Goal: Check status: Check status

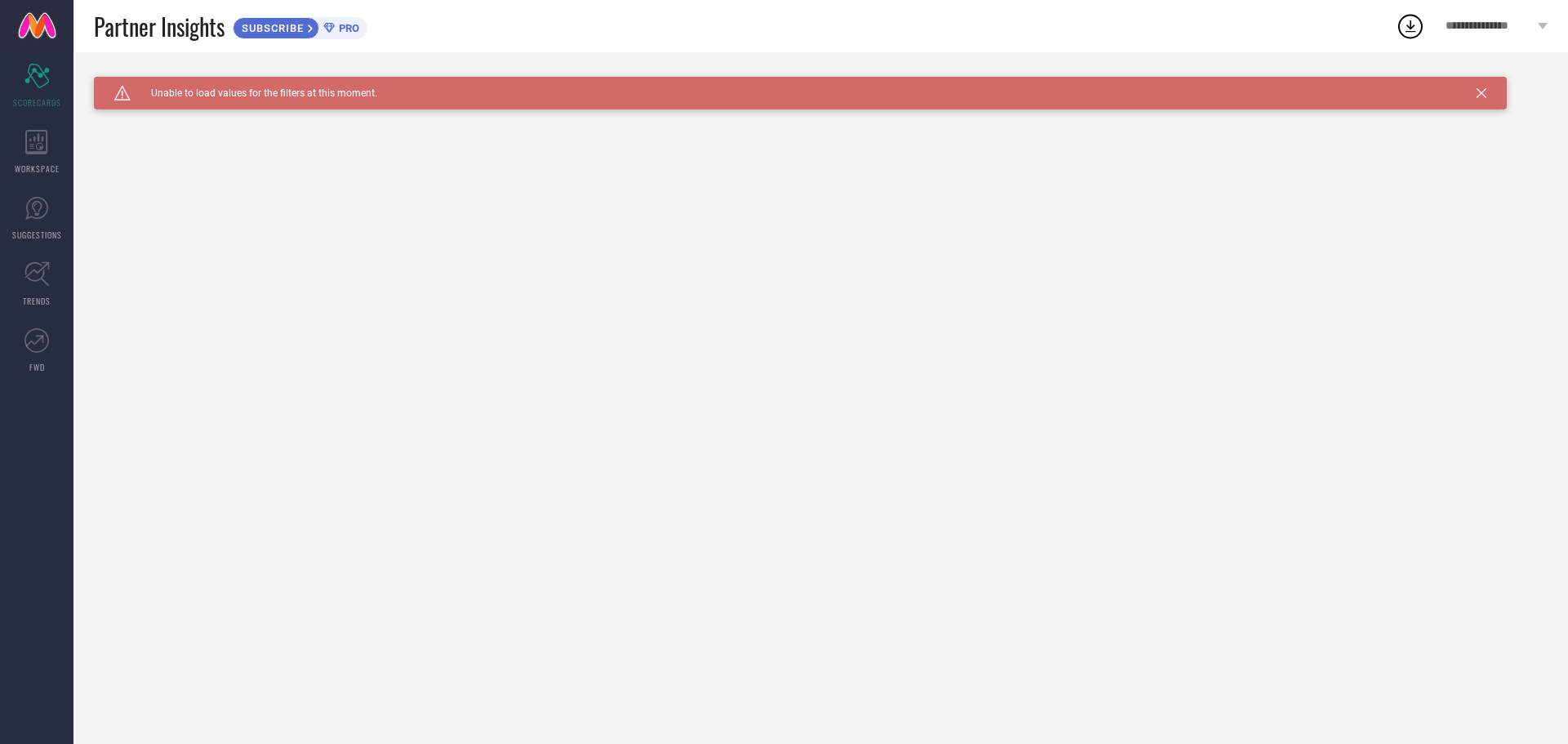
click at [1481, 95] on icon at bounding box center [1482, 93] width 10 height 10
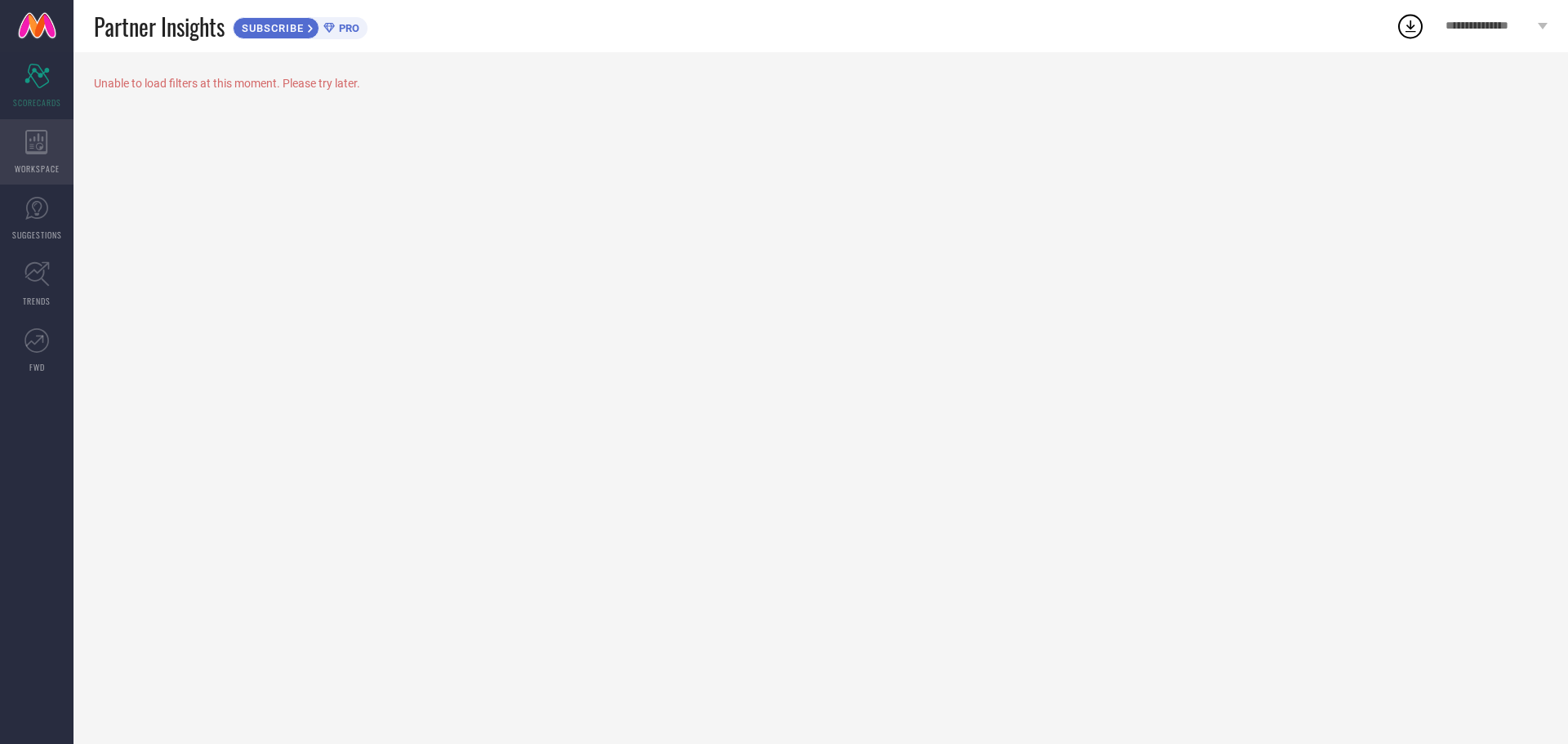
click at [28, 161] on div "WORKSPACE" at bounding box center [36, 151] width 74 height 65
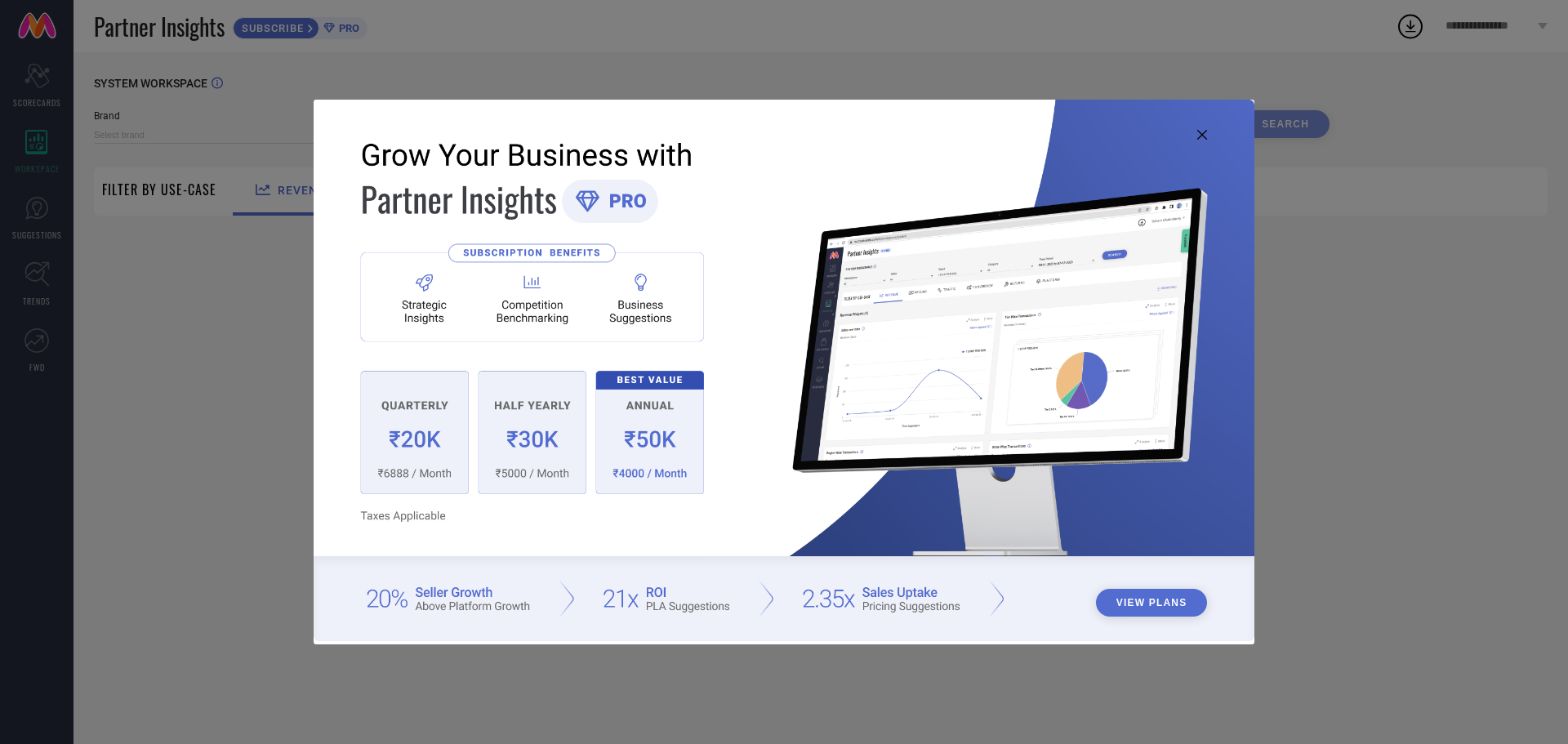
type input "1 STOP FASHION"
type input "All"
click at [1202, 134] on icon at bounding box center [1203, 135] width 10 height 10
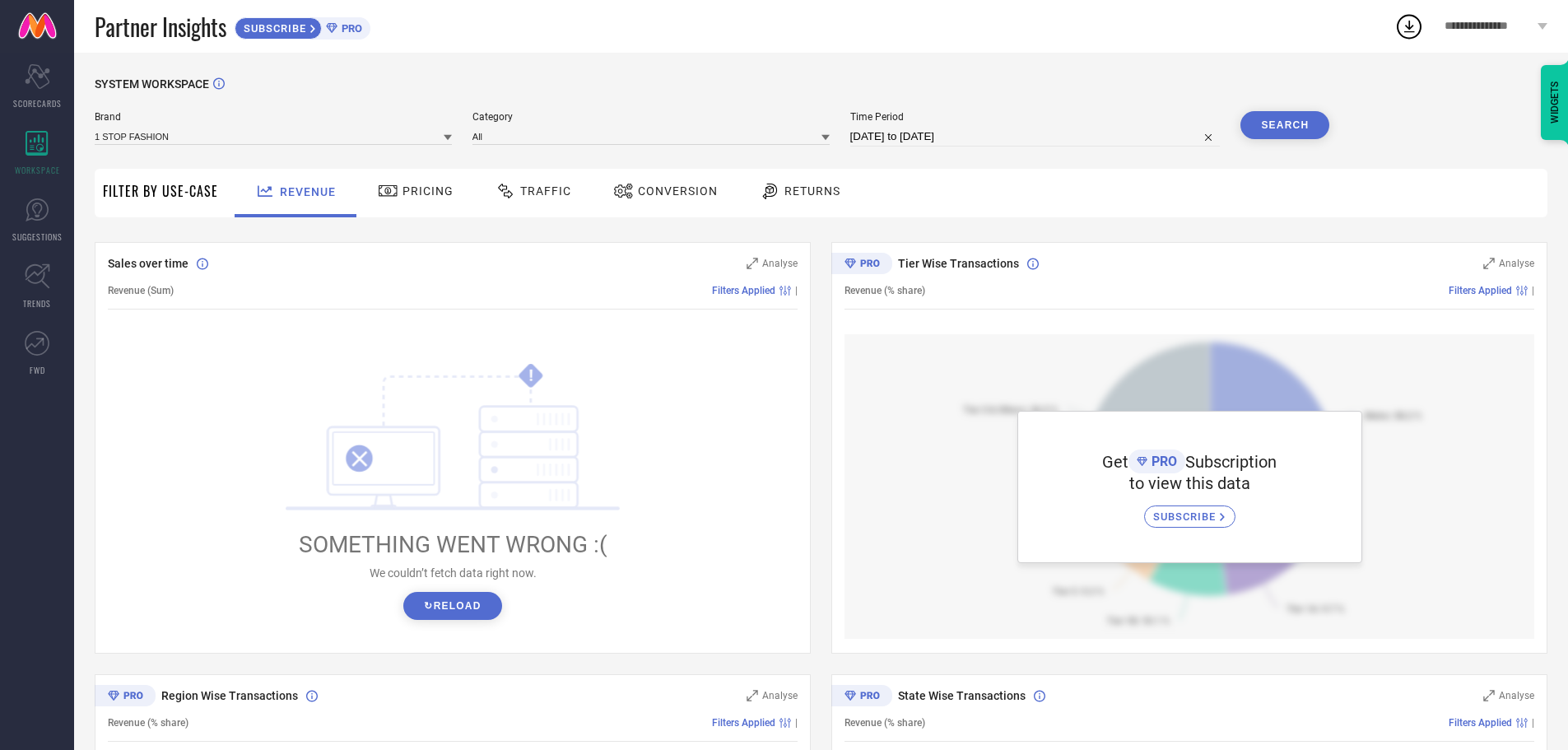
click at [410, 193] on span "Pricing" at bounding box center [428, 190] width 51 height 13
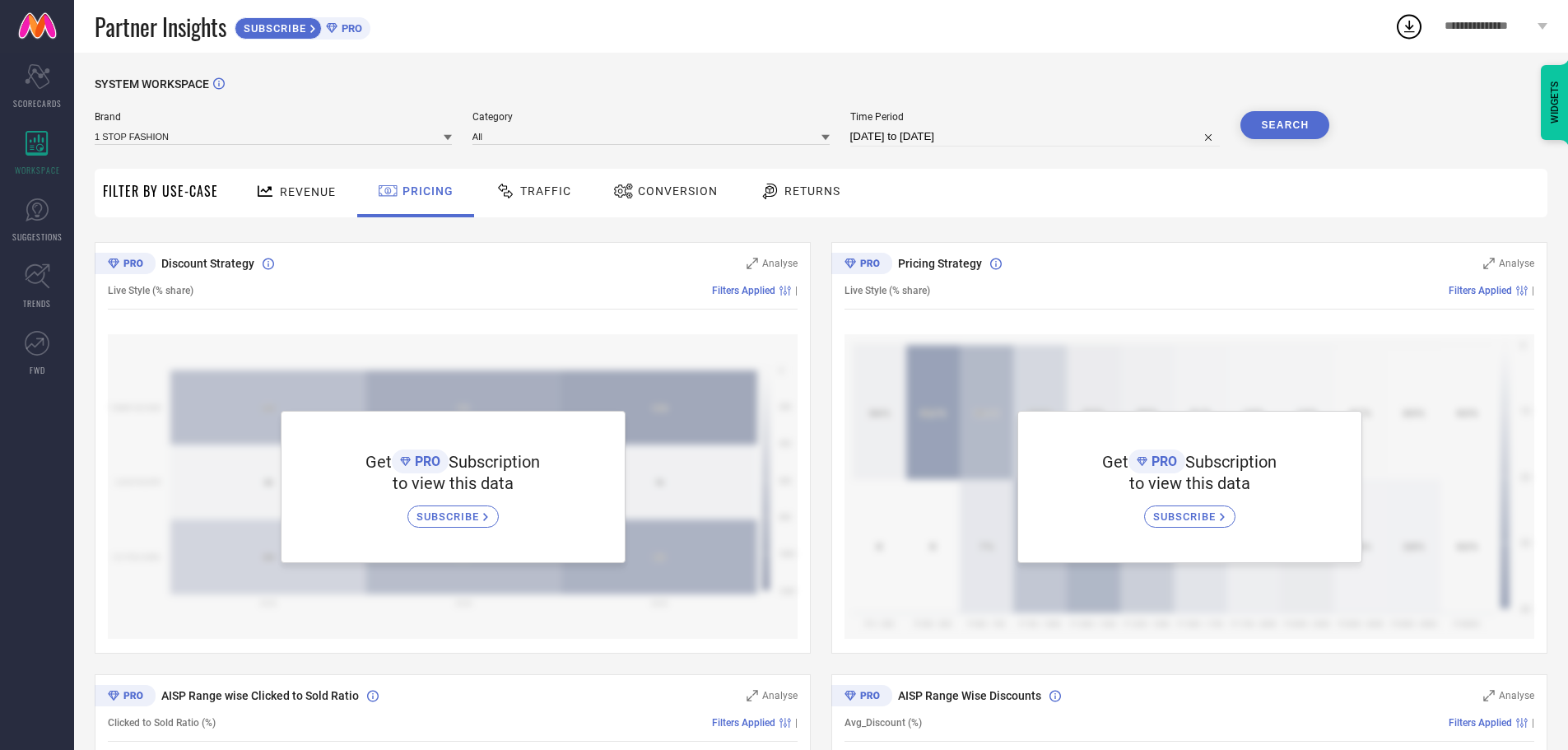
click at [291, 197] on span "Revenue" at bounding box center [308, 191] width 56 height 13
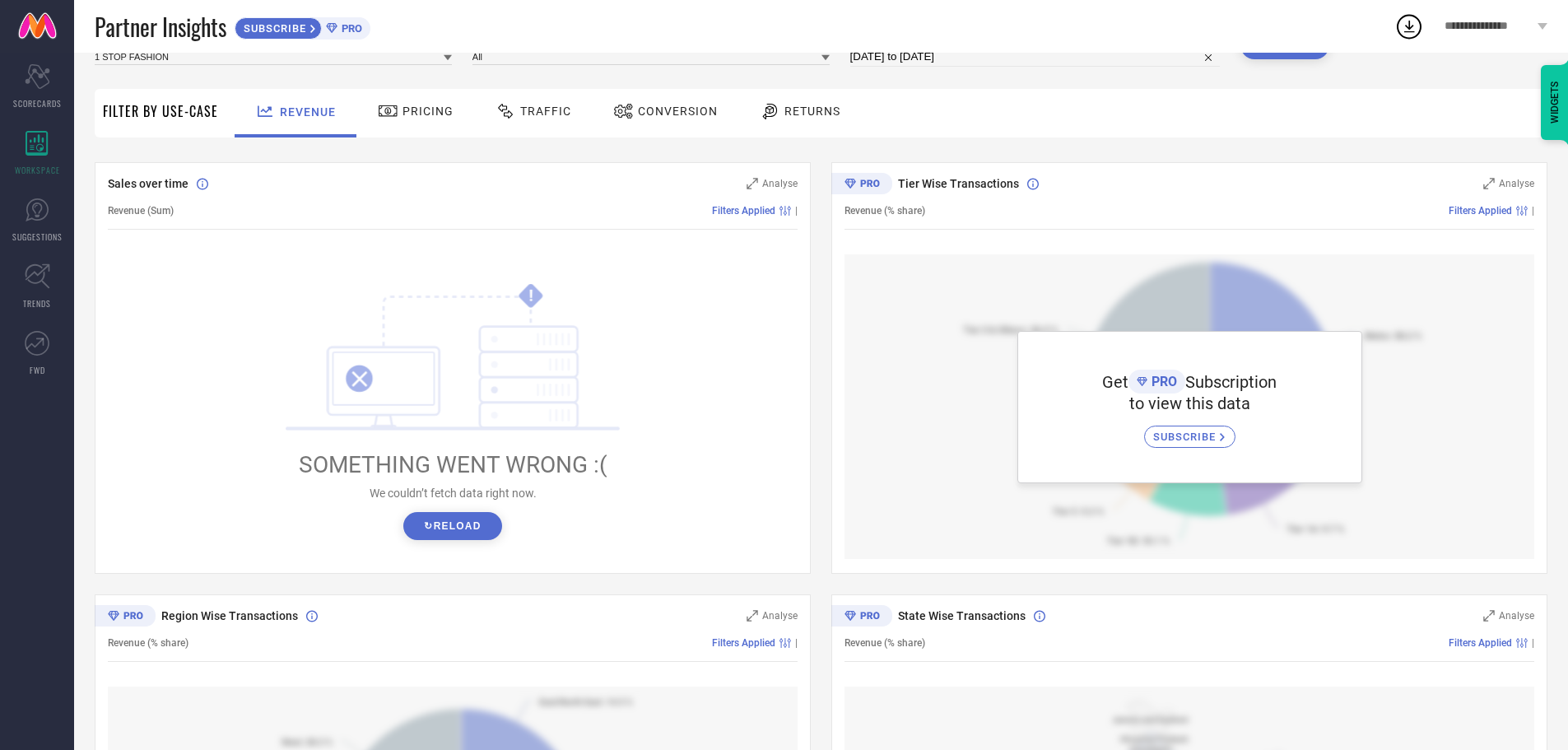
scroll to position [329, 0]
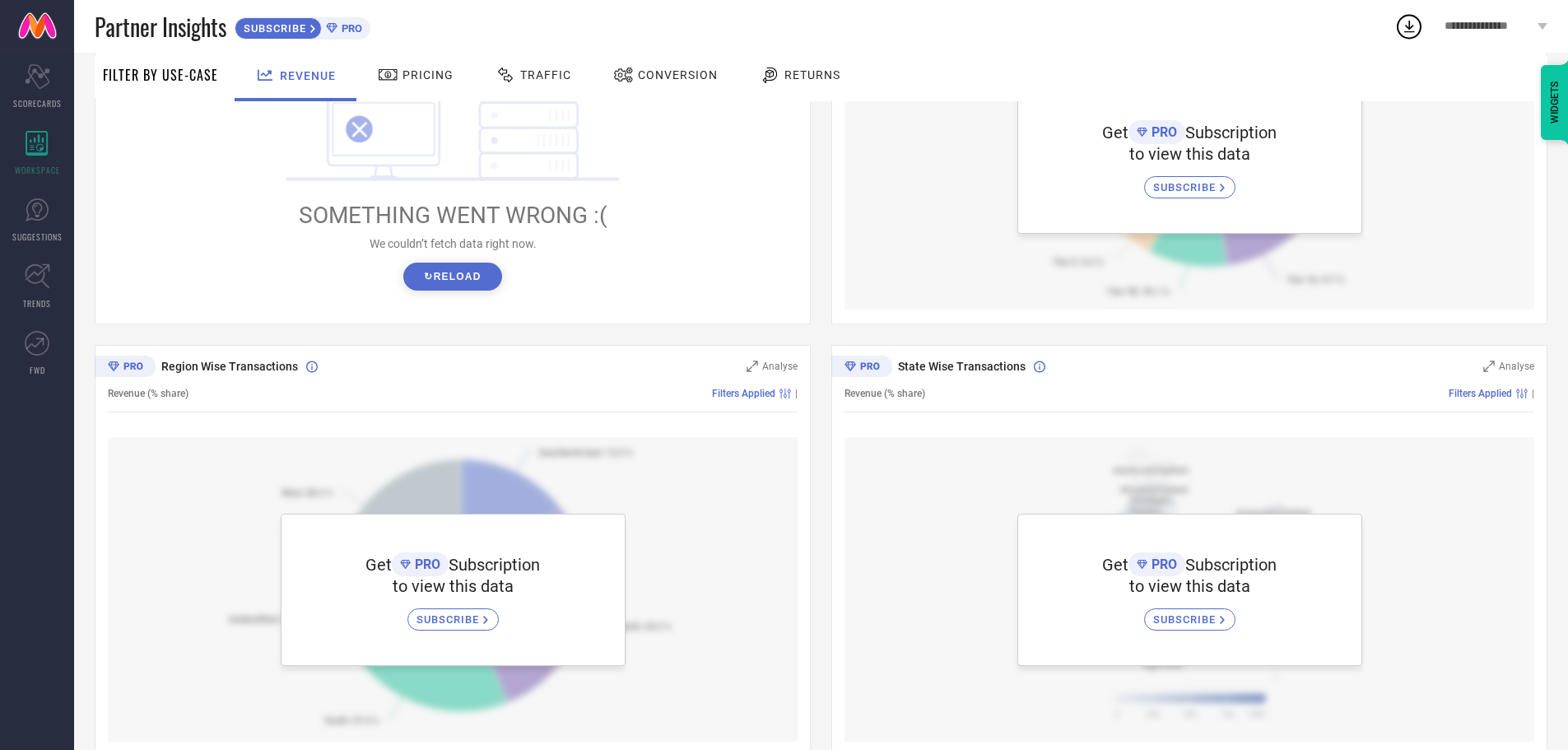
click at [448, 310] on div "! SOMETHING WENT WRONG :( We couldn’t fetch data right now. ↻ Reload" at bounding box center [453, 162] width 689 height 314
click at [452, 281] on button "↻ Reload" at bounding box center [452, 276] width 98 height 28
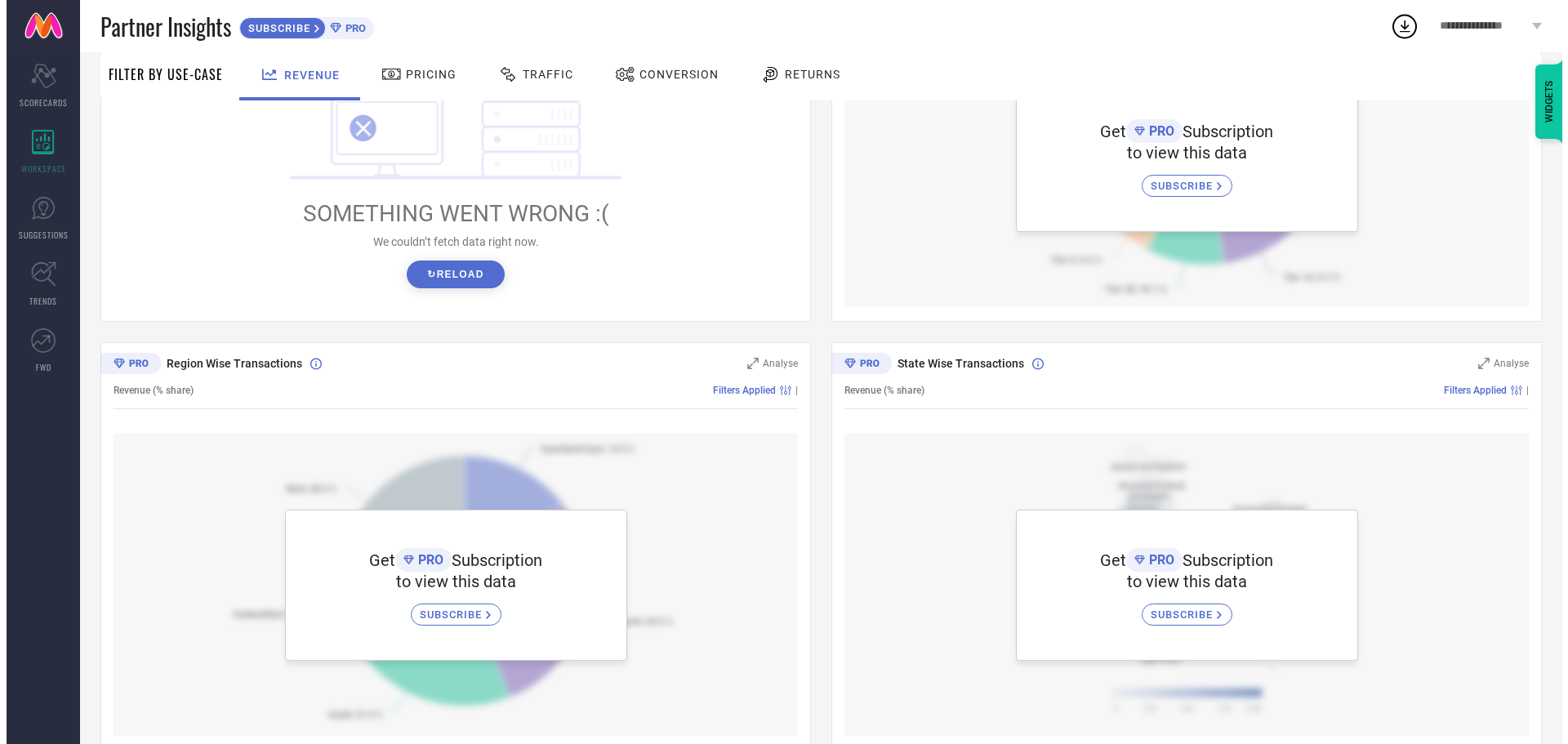
scroll to position [0, 0]
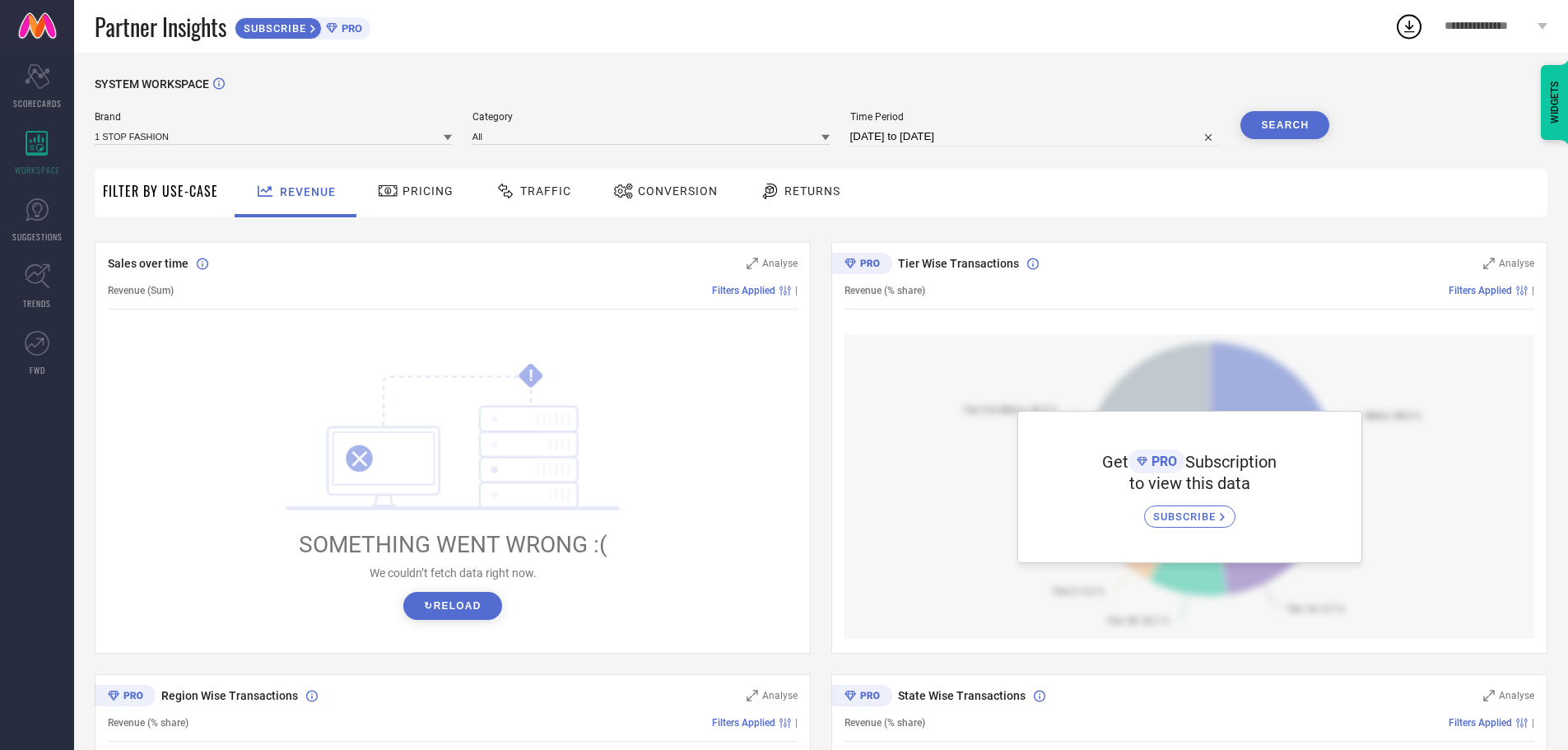
click at [123, 170] on div "Filter By Use-Case" at bounding box center [160, 193] width 115 height 49
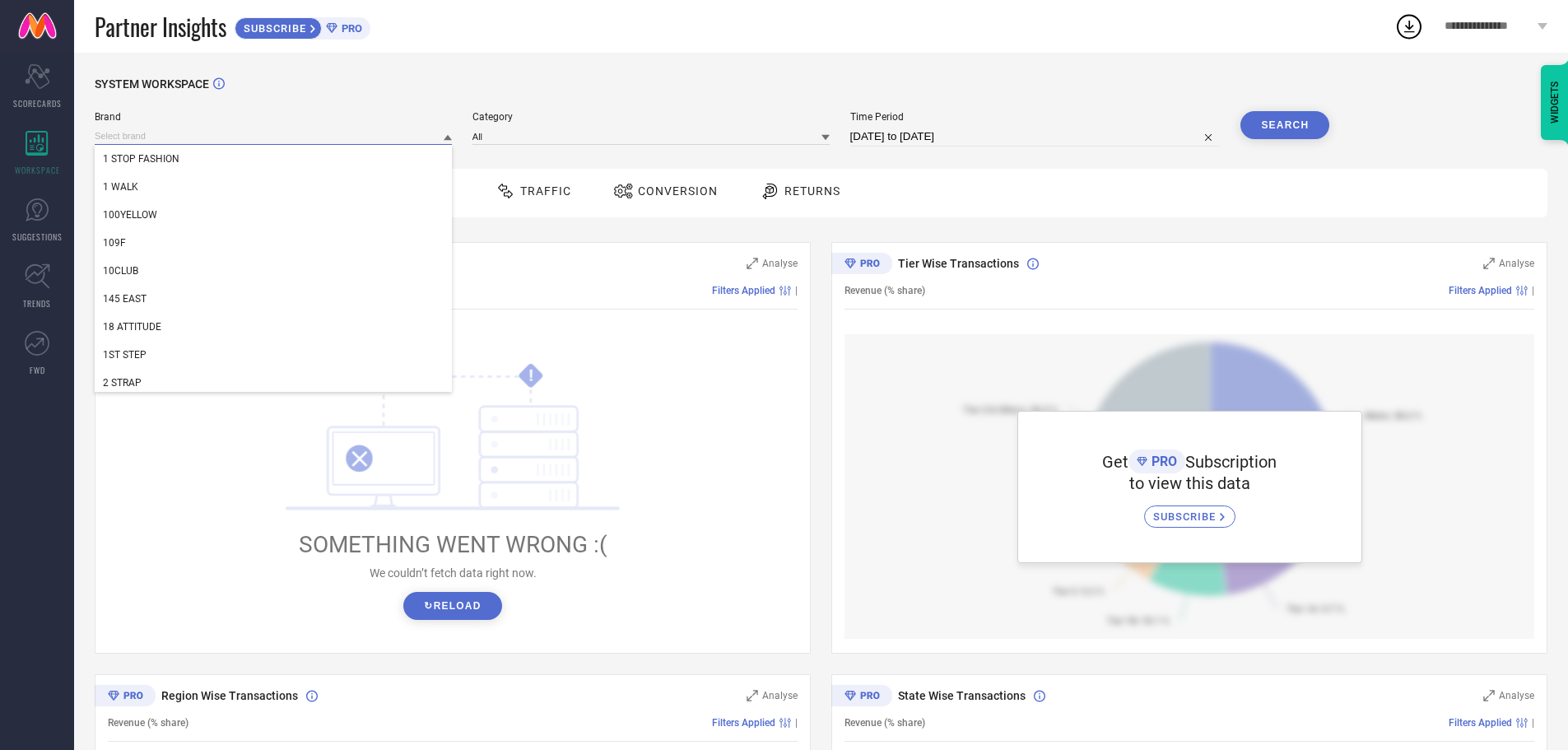
click at [169, 136] on input at bounding box center [273, 136] width 357 height 17
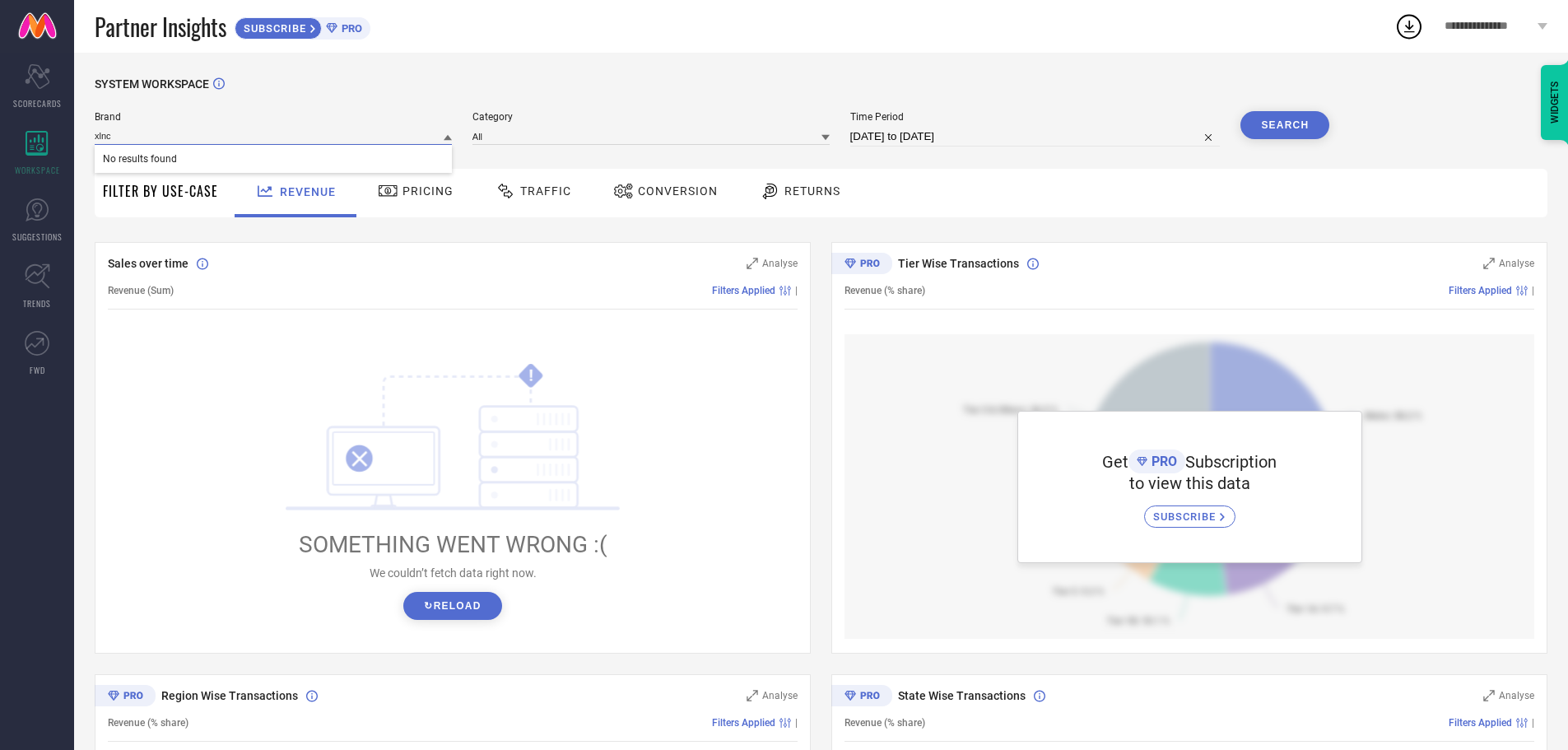
type input "xlnc"
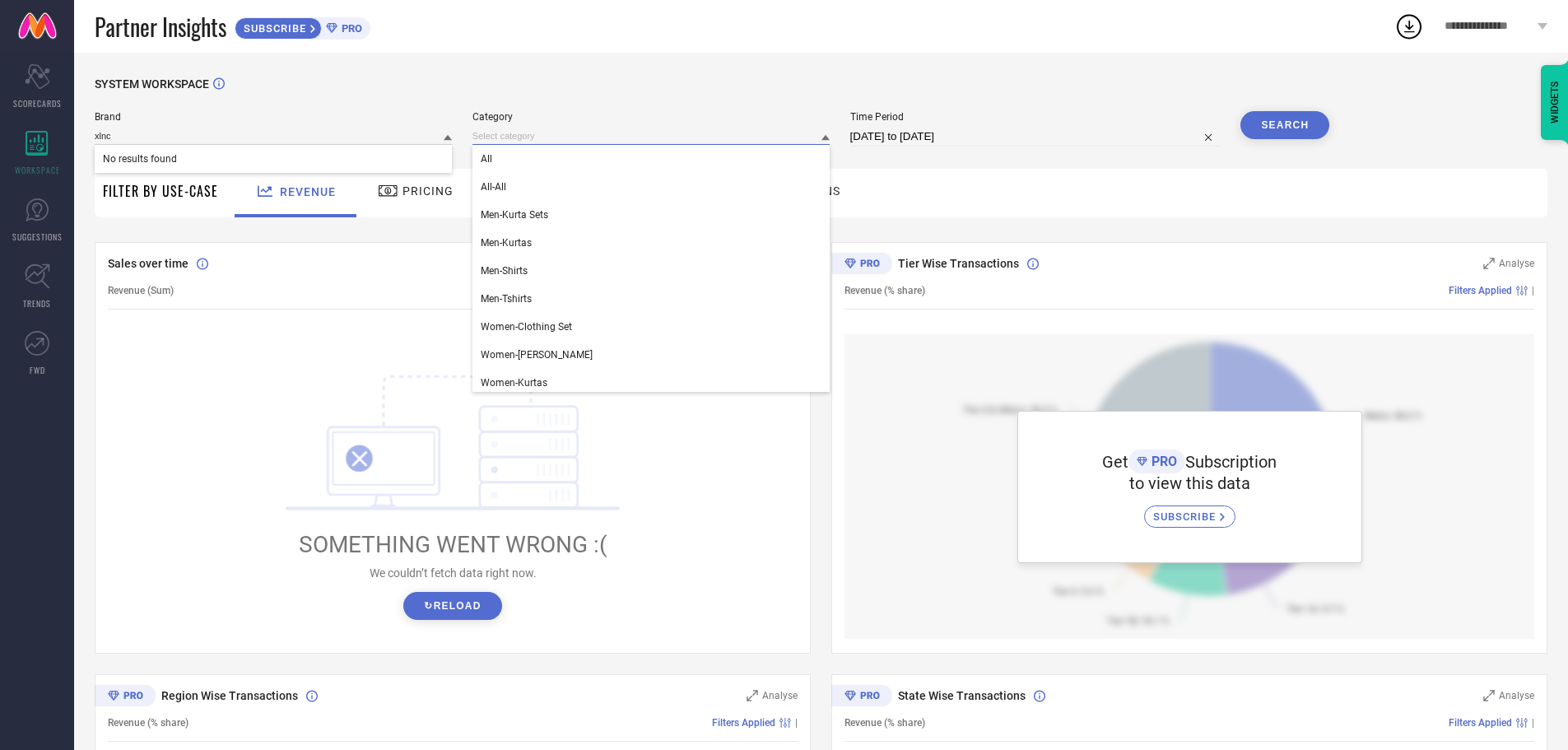
click at [609, 137] on input at bounding box center [650, 136] width 357 height 17
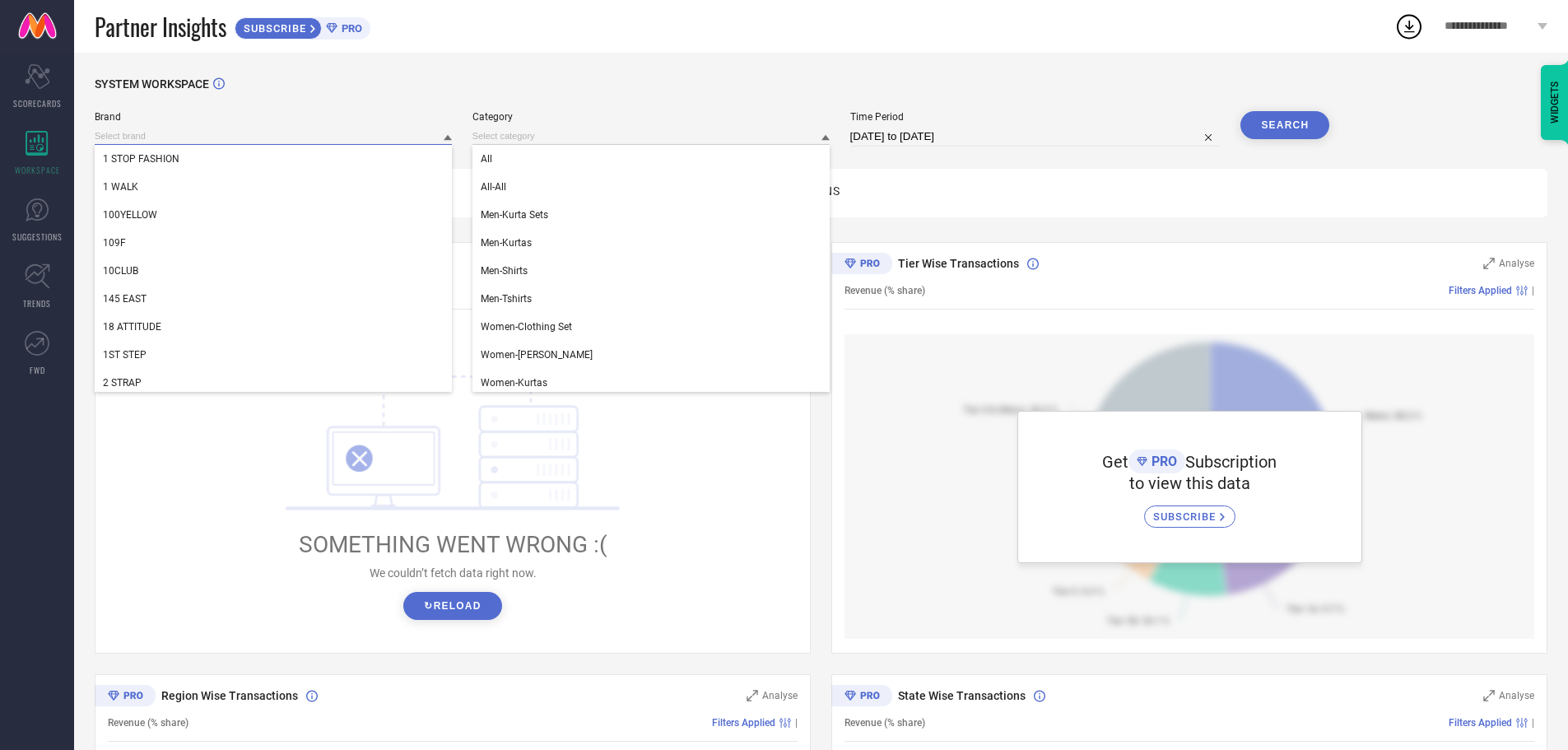
click at [170, 142] on input at bounding box center [273, 136] width 357 height 17
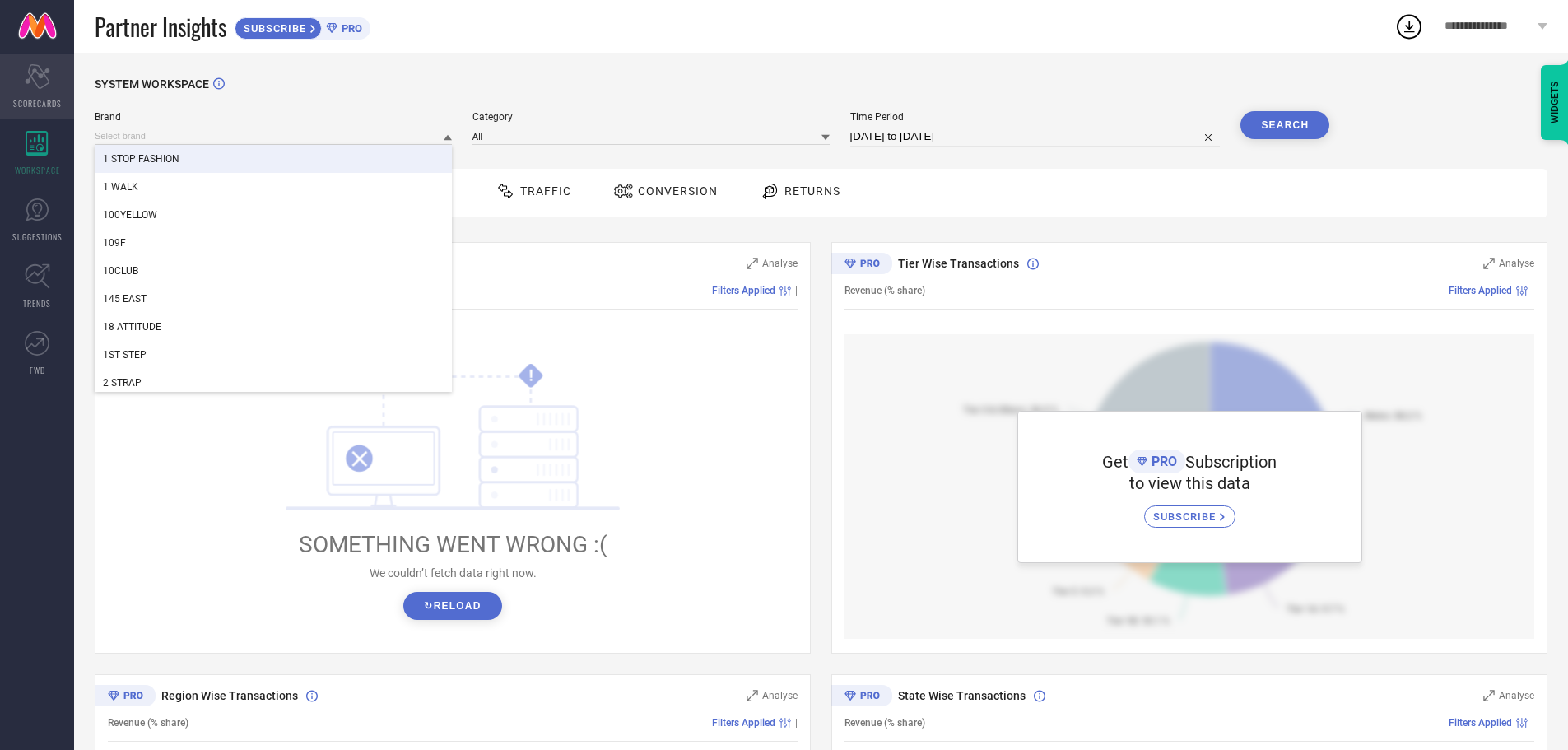
click at [36, 89] on div "Scorecard SCORECARDS" at bounding box center [37, 86] width 74 height 66
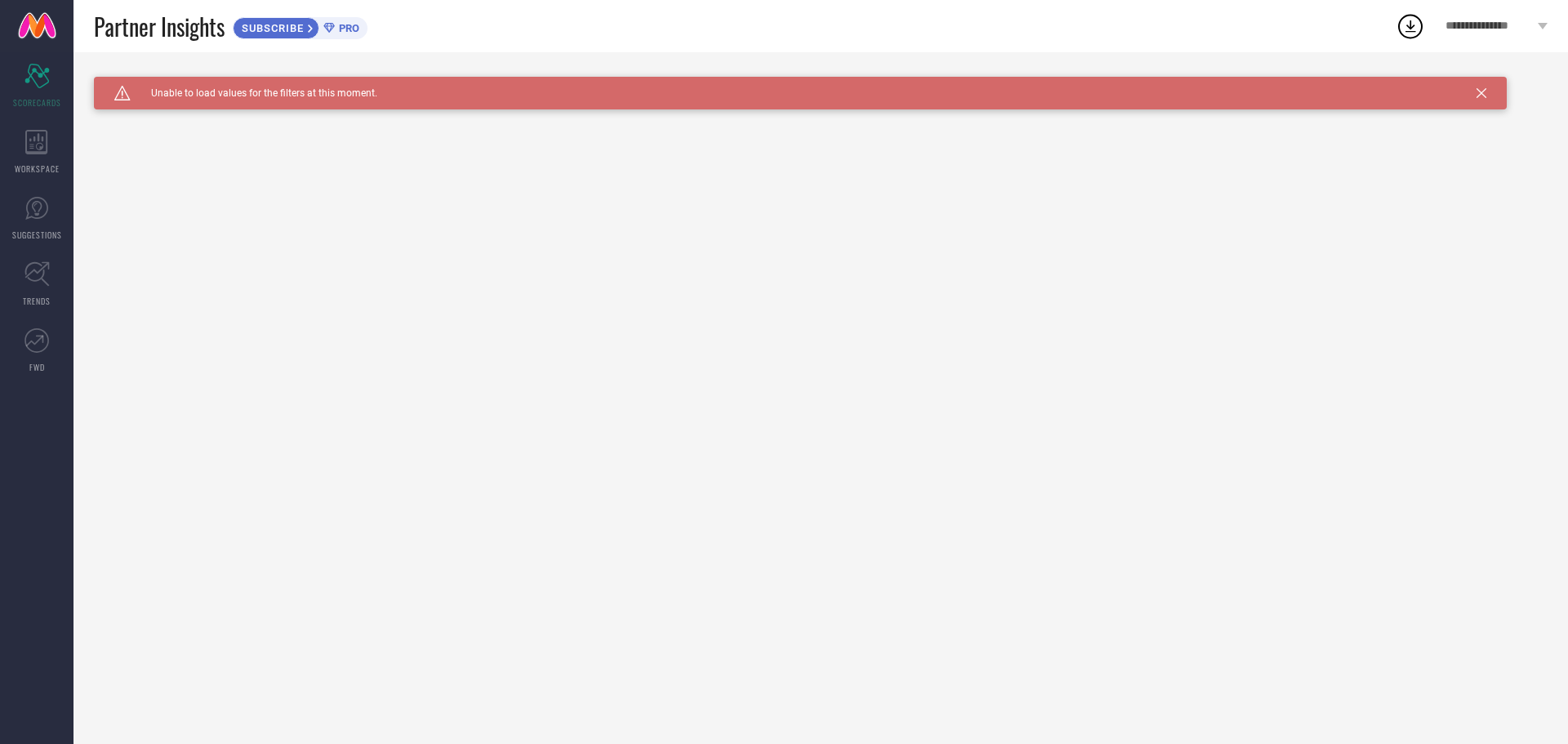
click at [1492, 96] on div "Caution Created with Sketch. Unable to load values for the filters at this mome…" at bounding box center [800, 93] width 1413 height 33
click at [1484, 94] on icon at bounding box center [1482, 93] width 10 height 10
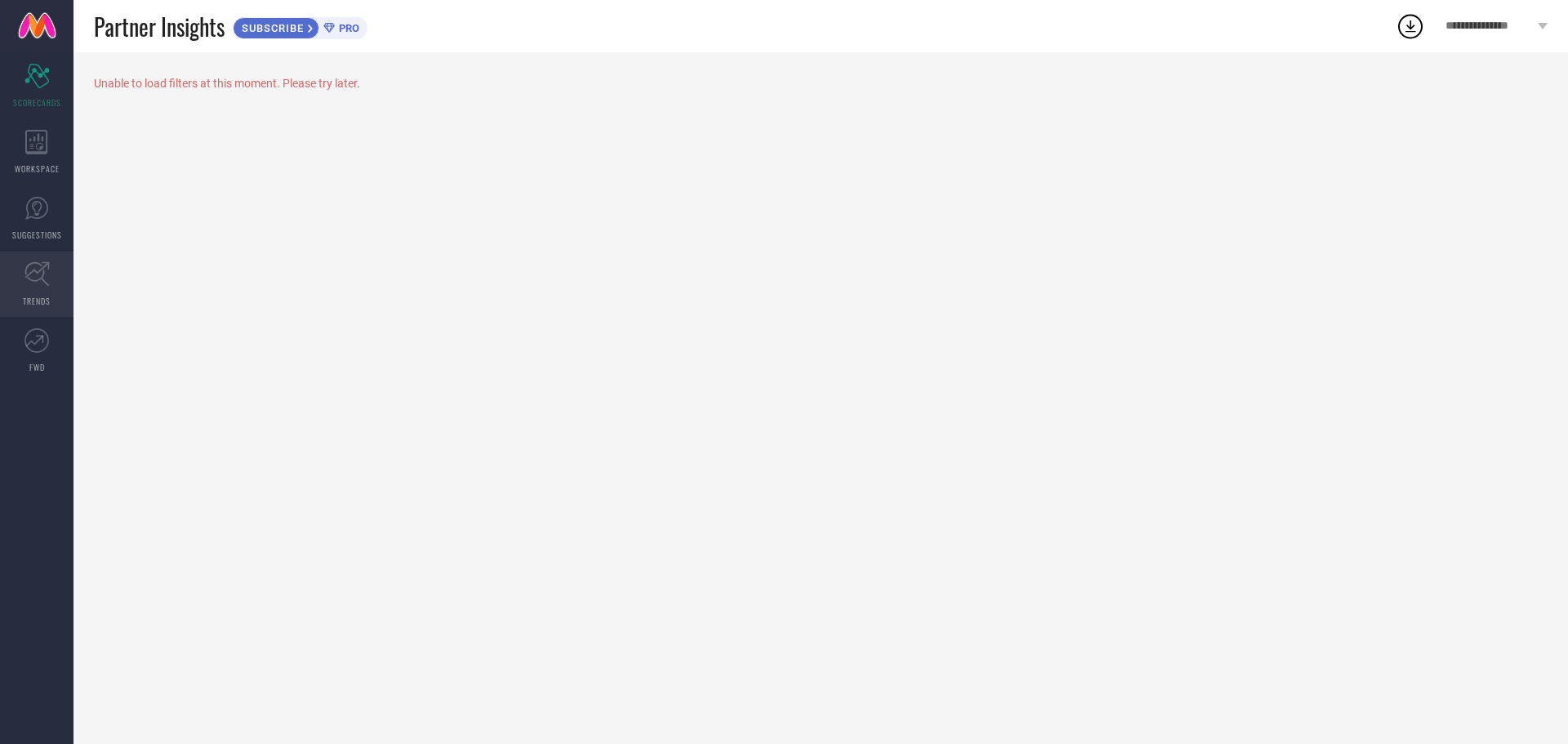
click at [35, 282] on icon at bounding box center [37, 274] width 25 height 25
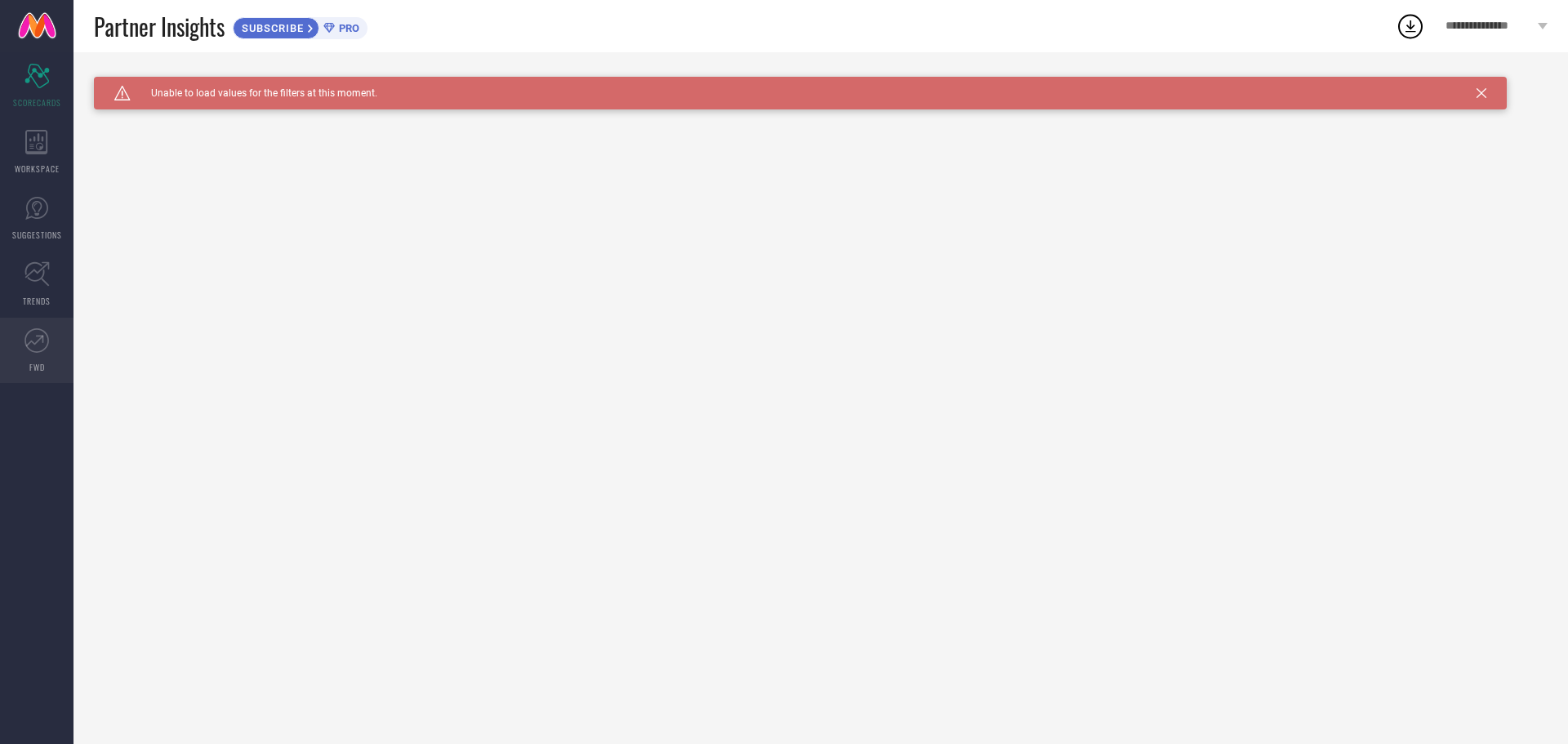
click at [34, 346] on icon at bounding box center [36, 340] width 25 height 25
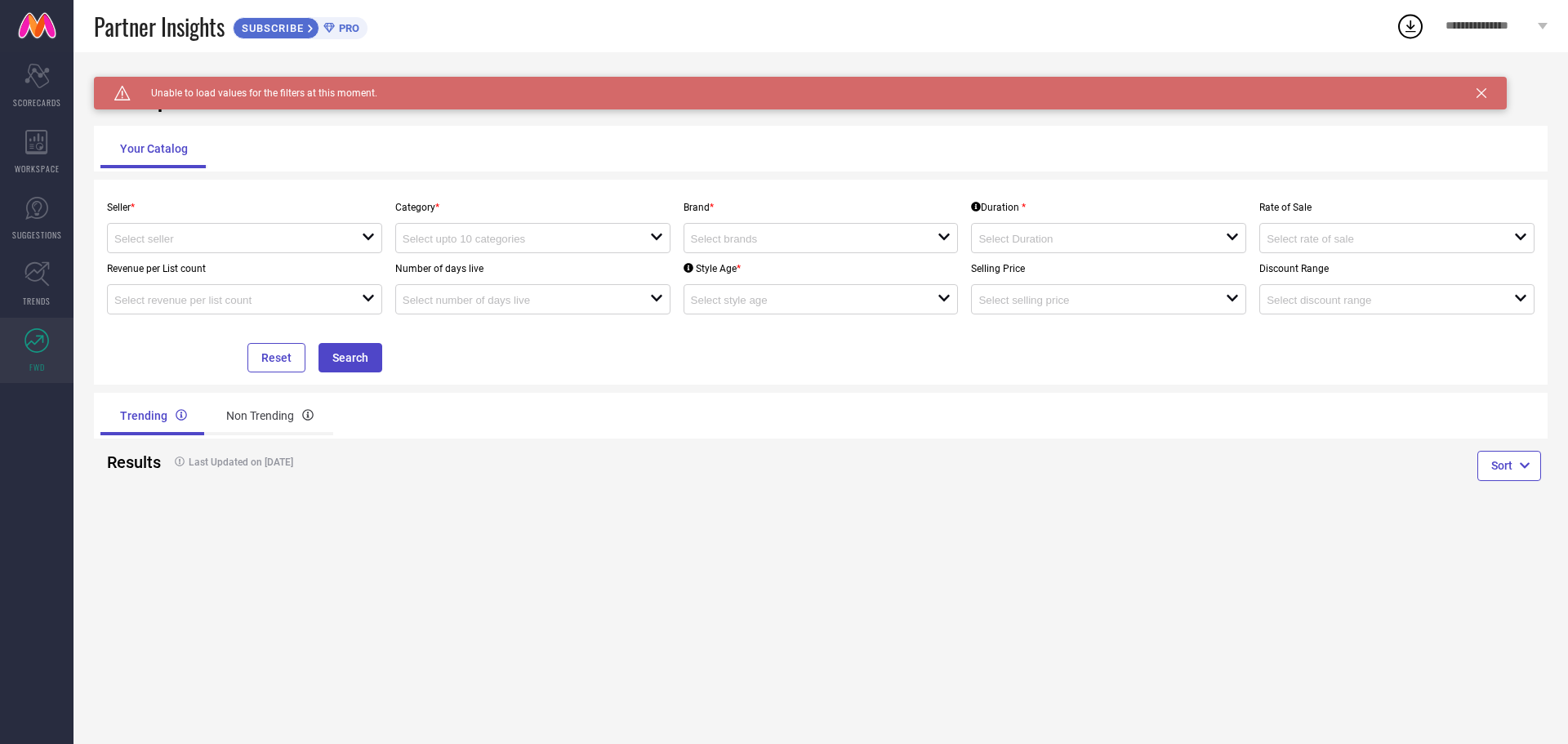
click at [1479, 90] on icon at bounding box center [1482, 93] width 10 height 10
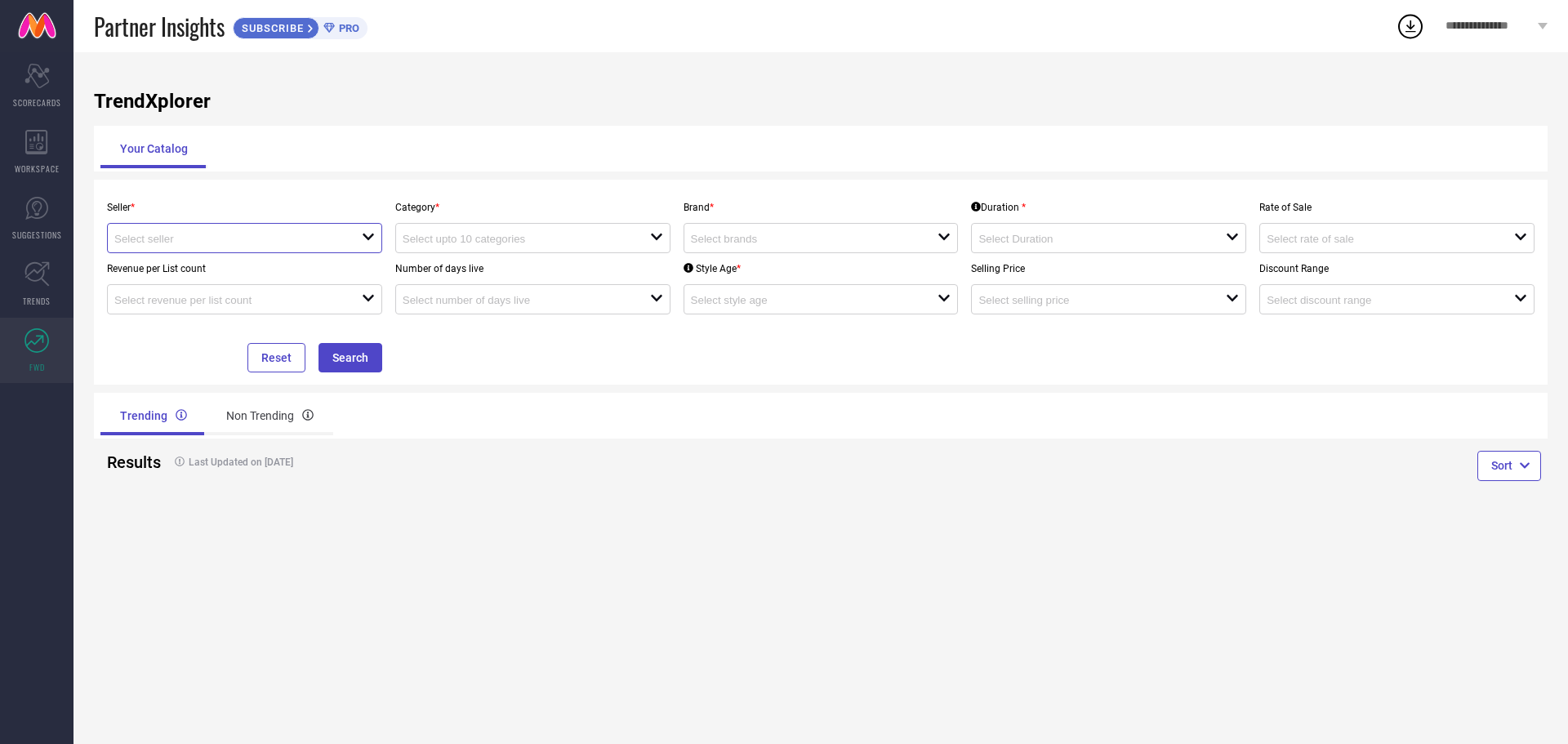
click at [245, 234] on input at bounding box center [226, 238] width 223 height 12
click at [222, 271] on li "Myntra ( MINT_1 )" at bounding box center [244, 269] width 274 height 30
type input "Myntra ( MINT_1 )"
click at [480, 230] on div "open" at bounding box center [532, 238] width 275 height 30
click at [485, 270] on div "No results found" at bounding box center [532, 267] width 275 height 28
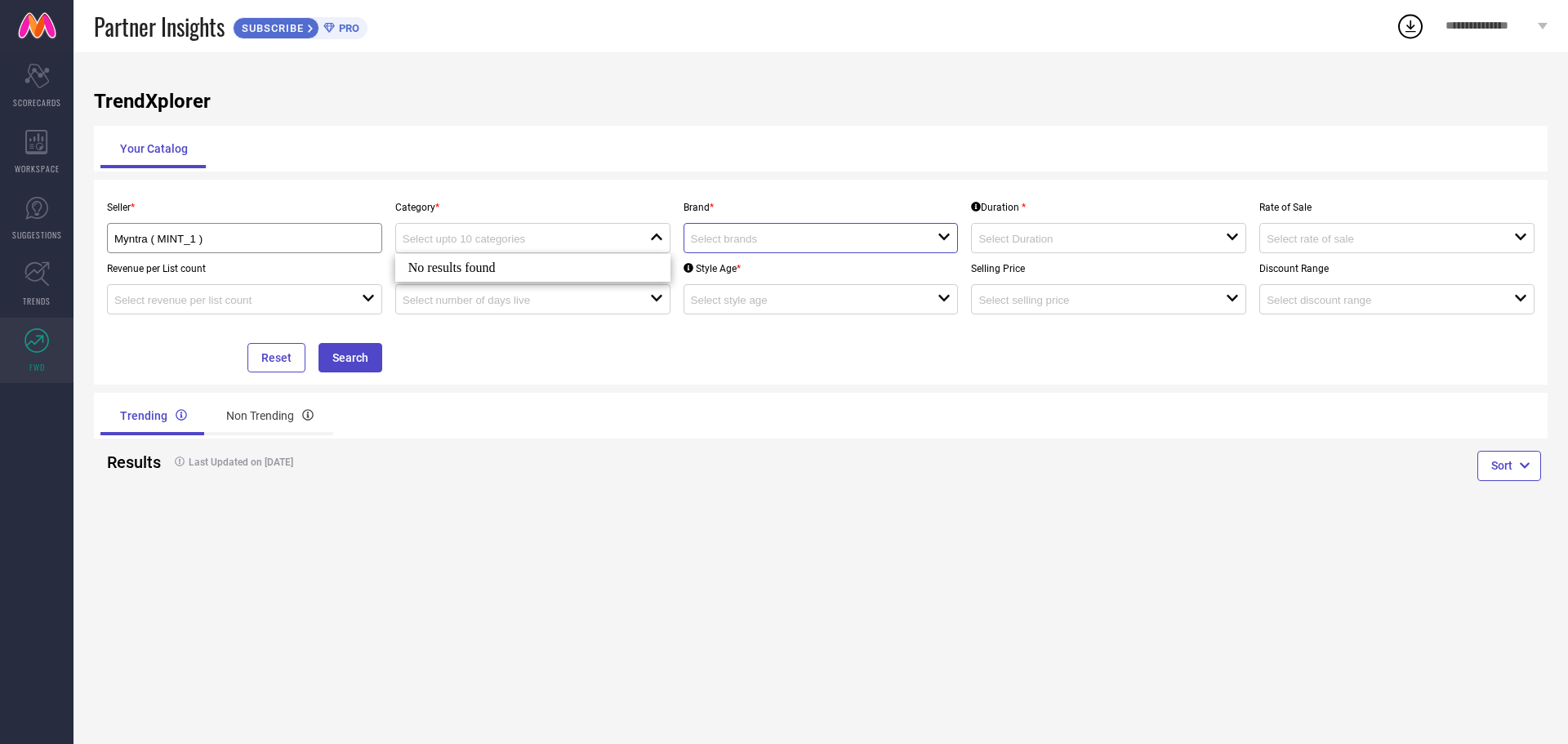
click at [738, 242] on input at bounding box center [803, 238] width 223 height 12
click at [995, 244] on input at bounding box center [1090, 238] width 223 height 12
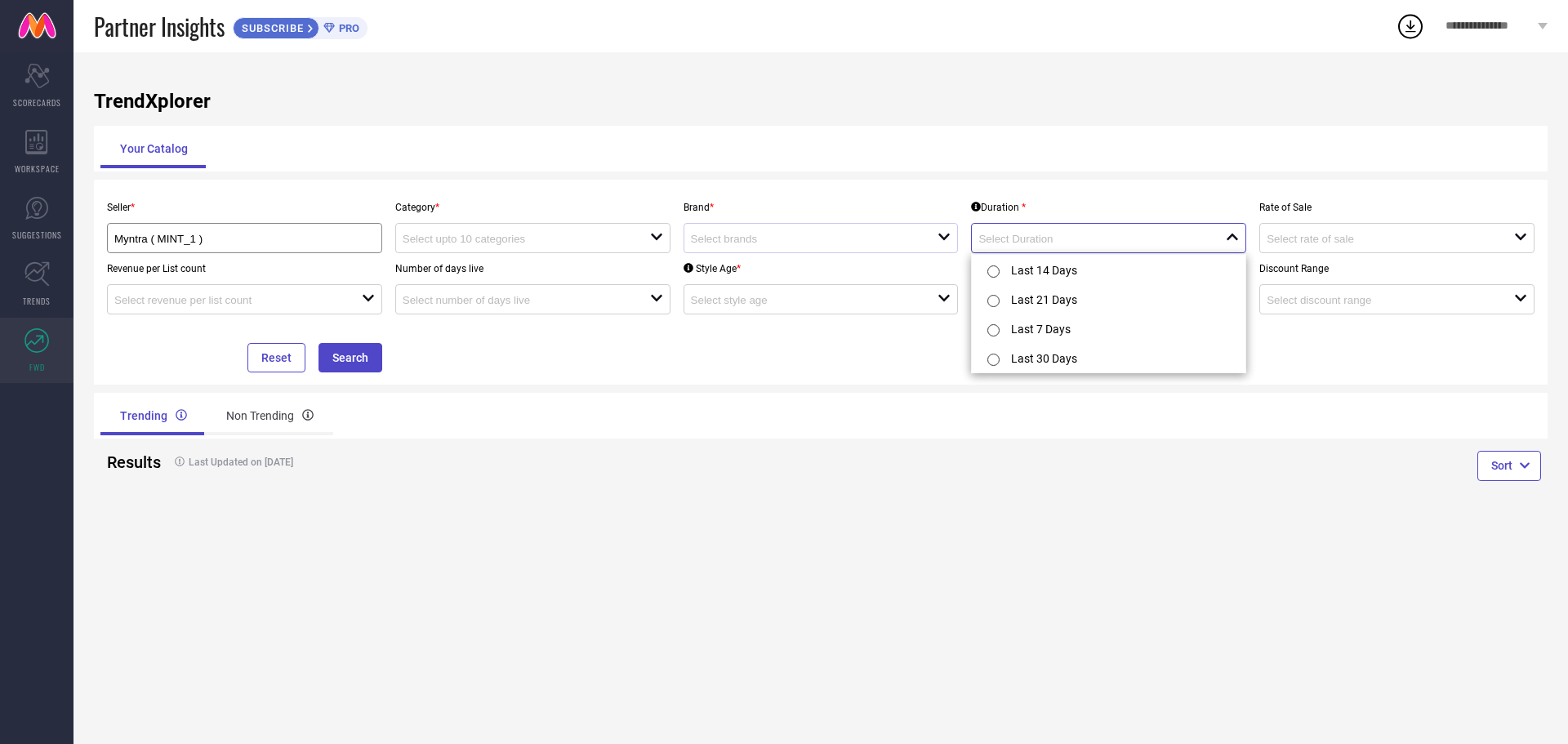
drag, startPoint x: 995, startPoint y: 244, endPoint x: 832, endPoint y: 244, distance: 163.0
click at [990, 244] on input at bounding box center [1090, 238] width 223 height 12
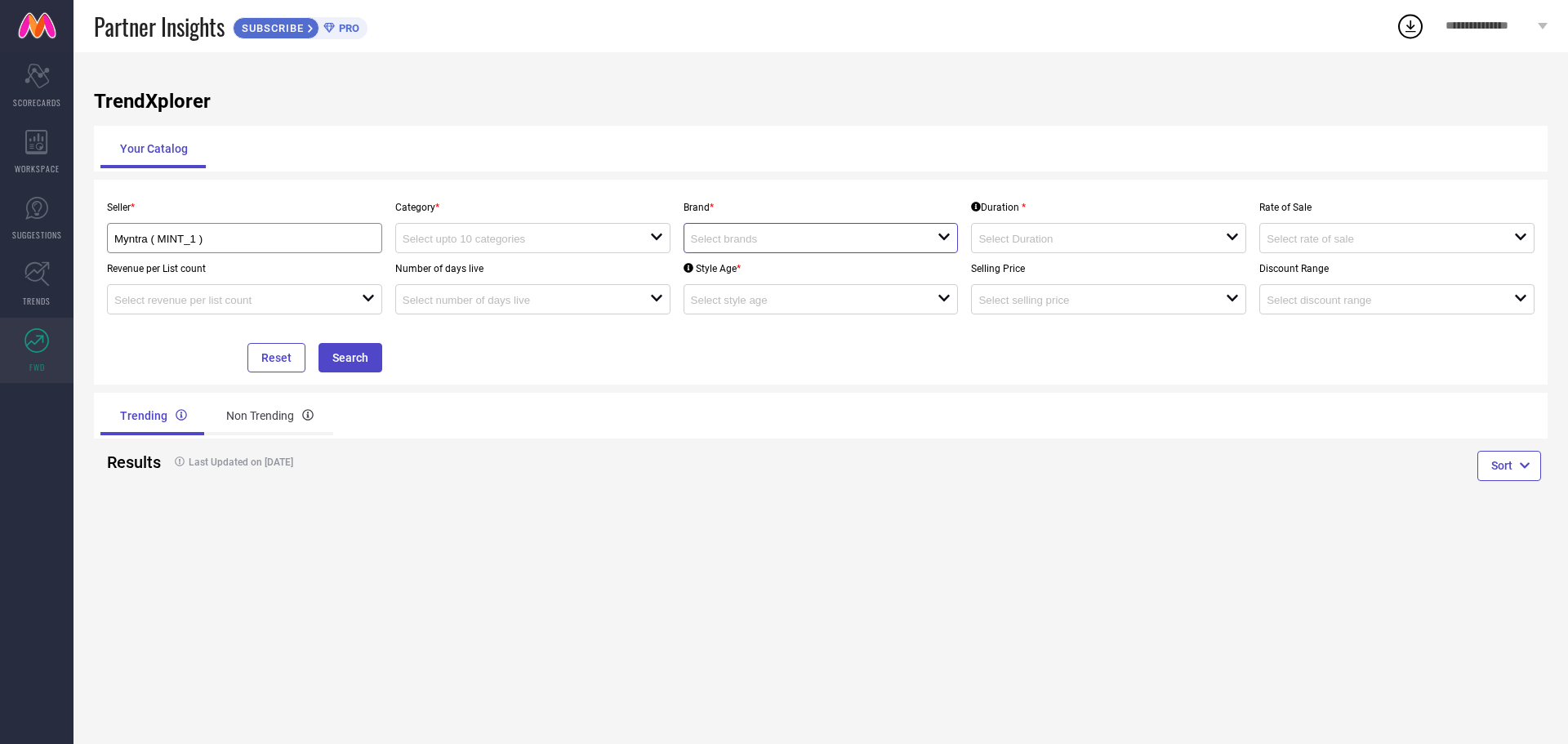
click at [831, 245] on input at bounding box center [803, 238] width 223 height 12
type input "XLNC"
